Goal: Navigation & Orientation: Find specific page/section

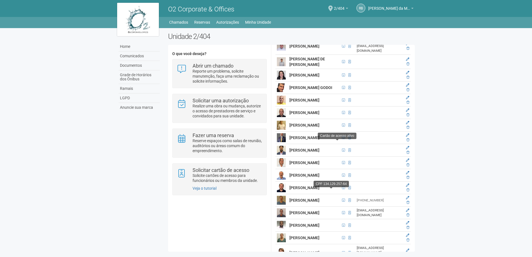
scroll to position [973, 0]
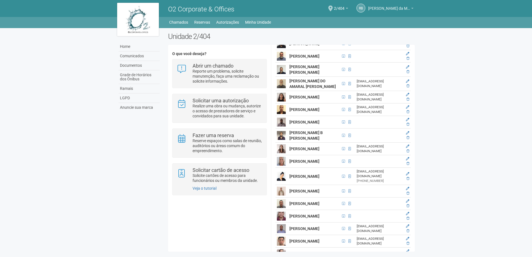
drag, startPoint x: 398, startPoint y: 6, endPoint x: 392, endPoint y: 13, distance: 9.7
click at [398, 6] on span "[PERSON_NAME] da Motta Junior" at bounding box center [389, 6] width 42 height 10
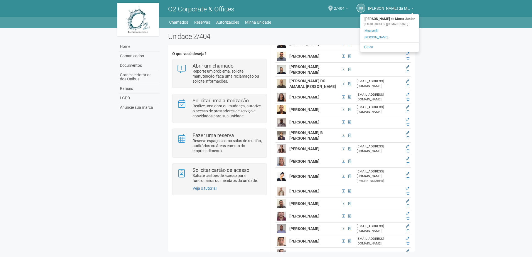
click at [343, 4] on span "2/404" at bounding box center [339, 6] width 11 height 10
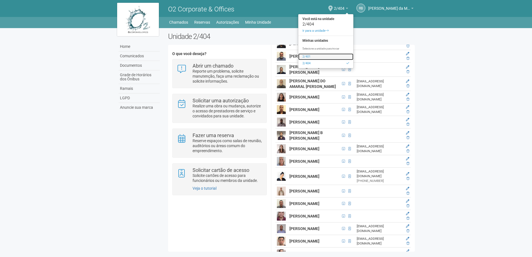
click at [306, 56] on link "2/401" at bounding box center [325, 56] width 55 height 7
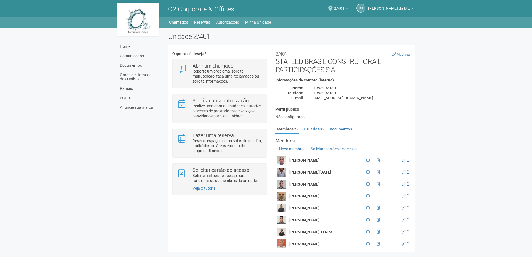
click at [345, 10] on link "2/401" at bounding box center [341, 9] width 14 height 4
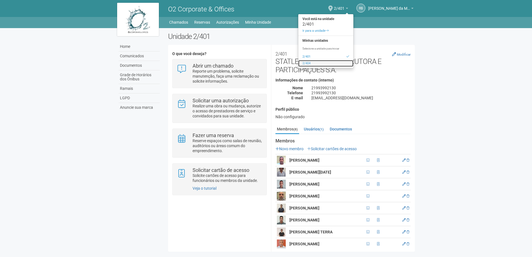
click at [307, 62] on link "2/404" at bounding box center [325, 63] width 55 height 7
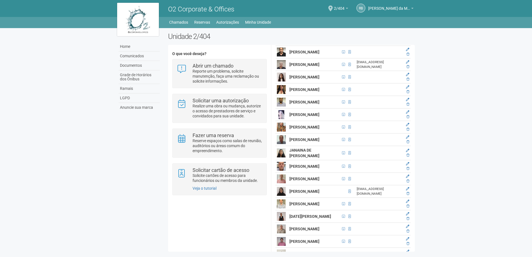
scroll to position [751, 0]
